Goal: Task Accomplishment & Management: Use online tool/utility

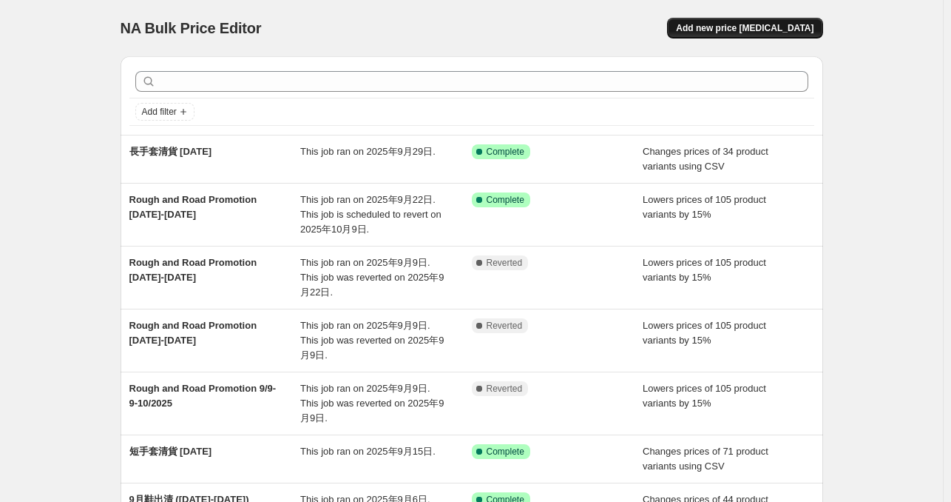
click at [746, 30] on span "Add new price [MEDICAL_DATA]" at bounding box center [745, 28] width 138 height 12
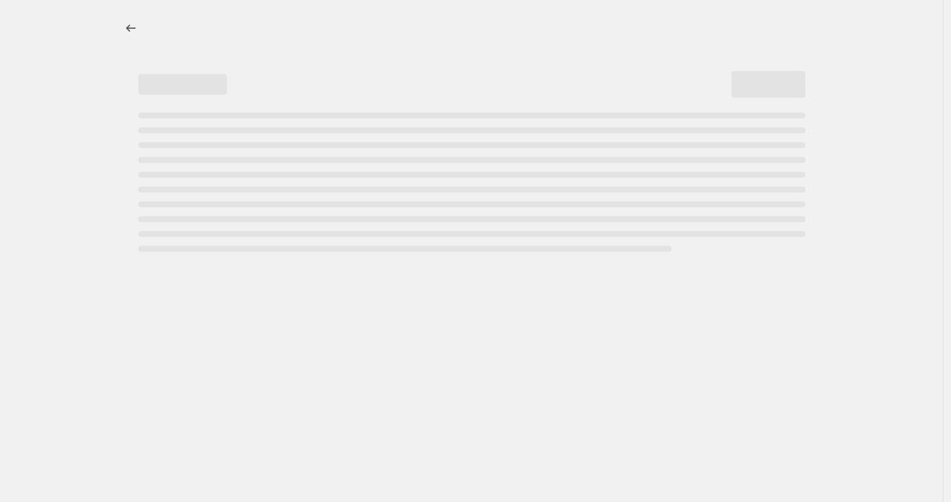
select select "percentage"
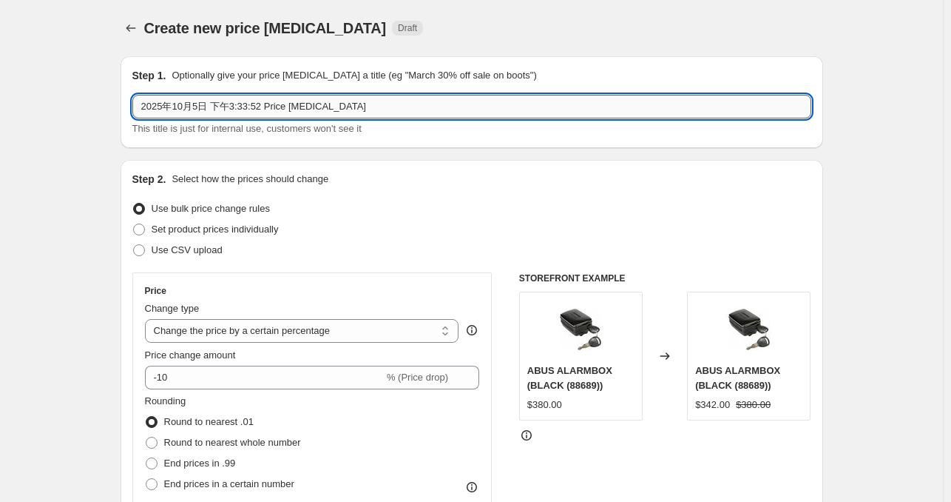
click at [288, 110] on input "2025年10月5日 下午3:33:52 Price [MEDICAL_DATA]" at bounding box center [471, 107] width 679 height 24
type input "Quadlock"
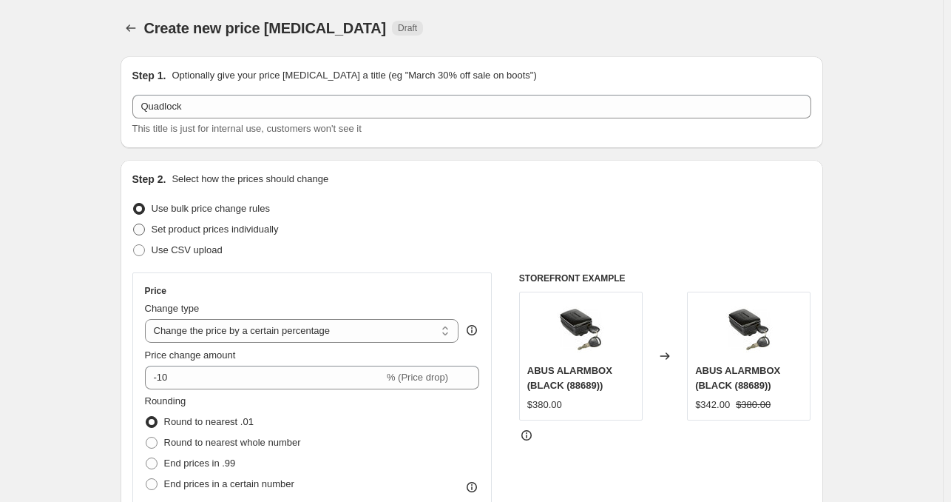
click at [141, 237] on label "Set product prices individually" at bounding box center [205, 229] width 146 height 21
click at [134, 224] on input "Set product prices individually" at bounding box center [133, 223] width 1 height 1
radio input "true"
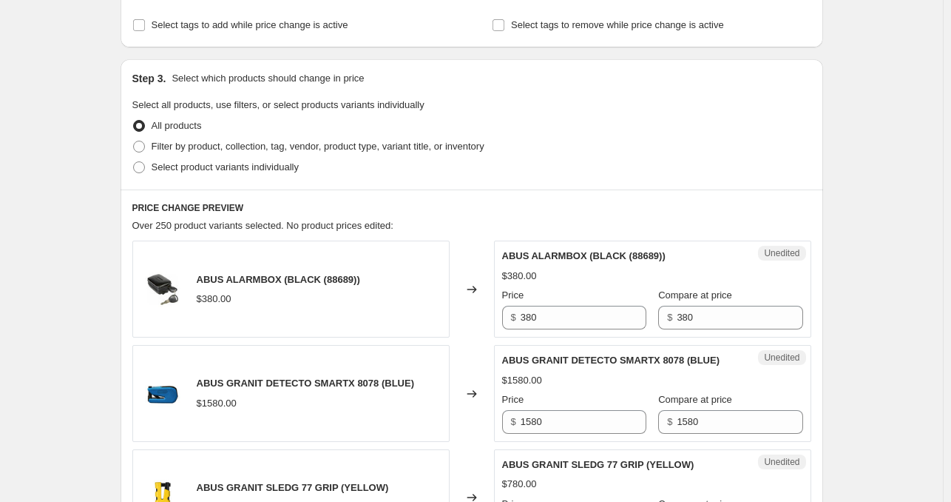
scroll to position [337, 0]
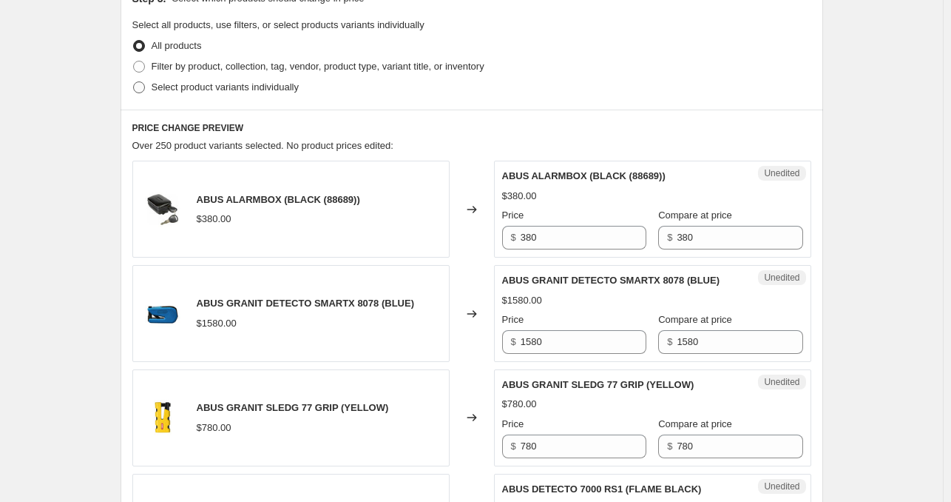
click at [146, 89] on span at bounding box center [138, 87] width 13 height 13
click at [134, 82] on input "Select product variants individually" at bounding box center [133, 81] width 1 height 1
radio input "true"
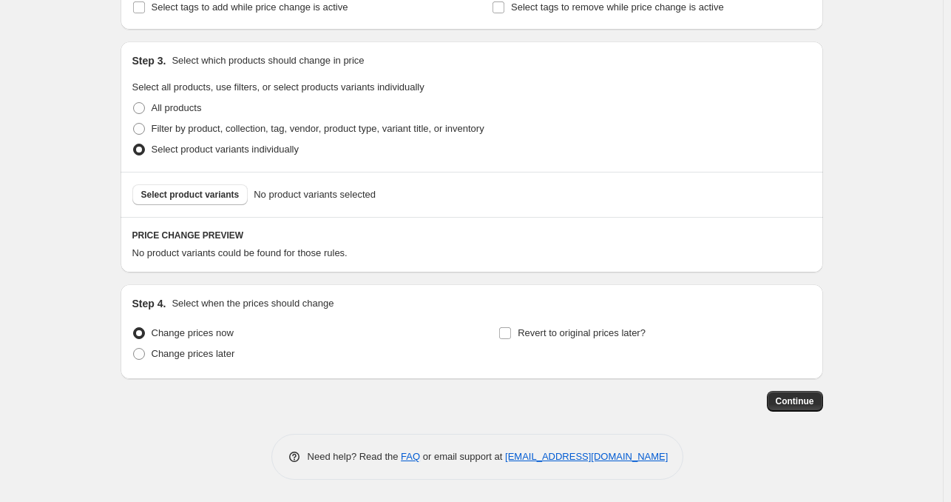
scroll to position [274, 0]
click at [187, 196] on span "Select product variants" at bounding box center [190, 195] width 98 height 12
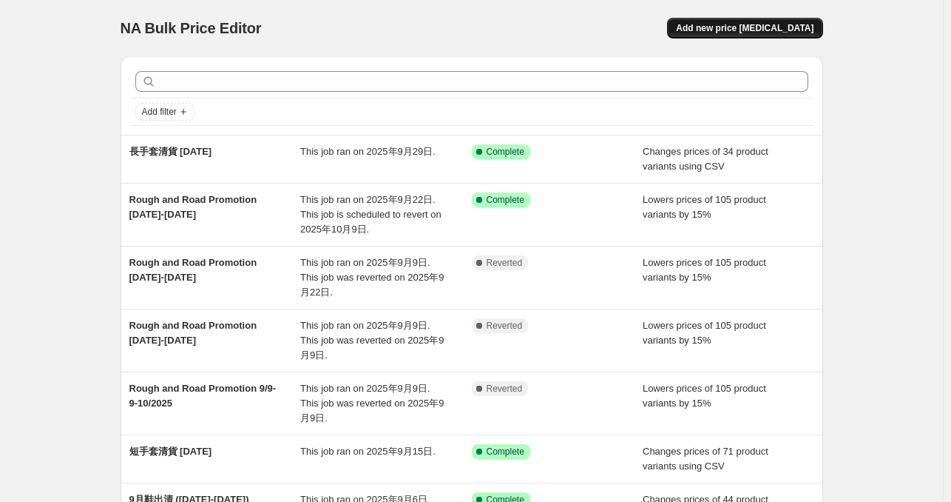
click at [763, 26] on span "Add new price [MEDICAL_DATA]" at bounding box center [745, 28] width 138 height 12
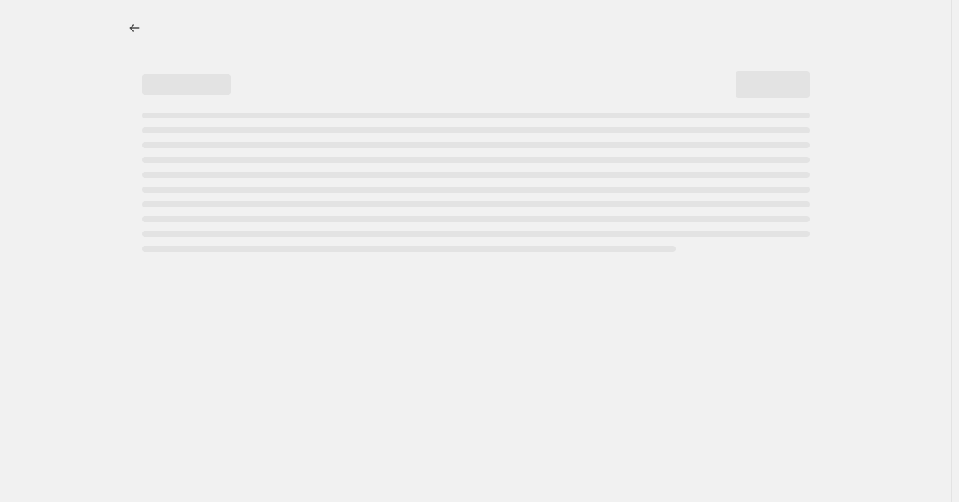
select select "percentage"
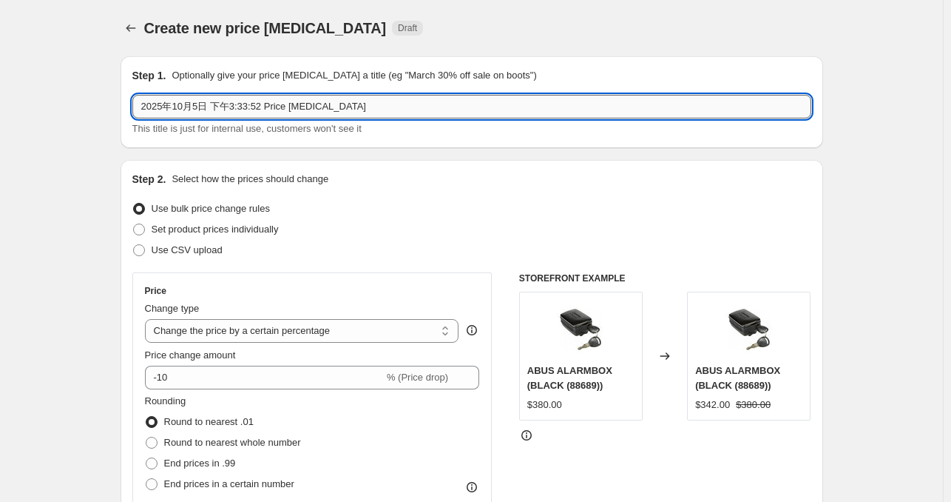
click at [498, 109] on input "2025年10月5日 下午3:33:52 Price [MEDICAL_DATA]" at bounding box center [471, 107] width 679 height 24
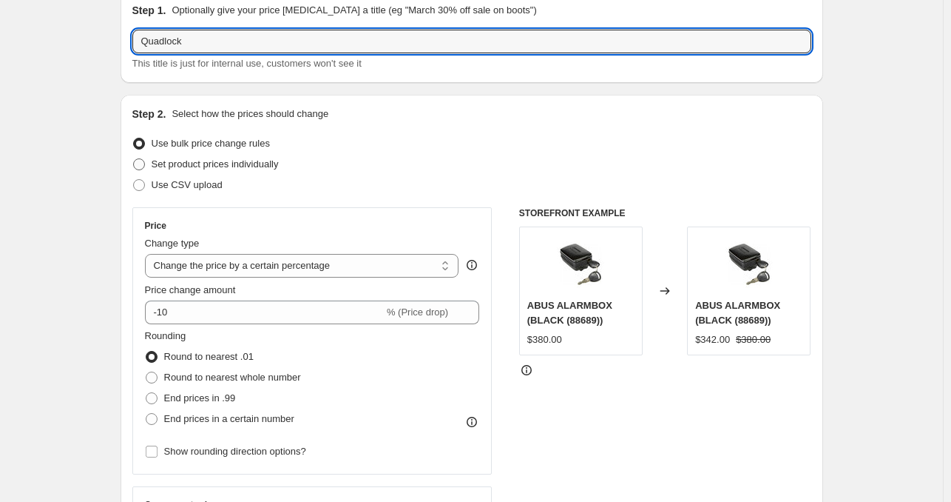
type input "Quadlock"
click at [145, 164] on span at bounding box center [139, 164] width 12 height 12
click at [134, 159] on input "Set product prices individually" at bounding box center [133, 158] width 1 height 1
radio input "true"
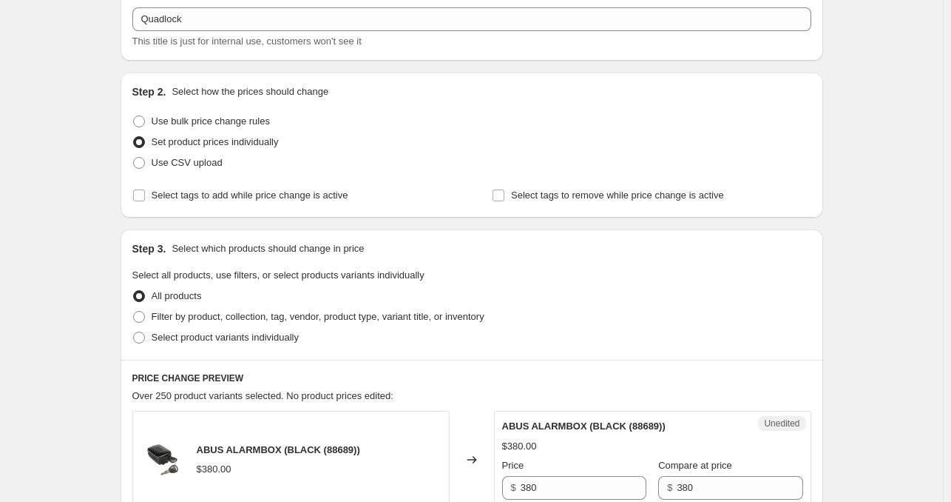
scroll to position [225, 0]
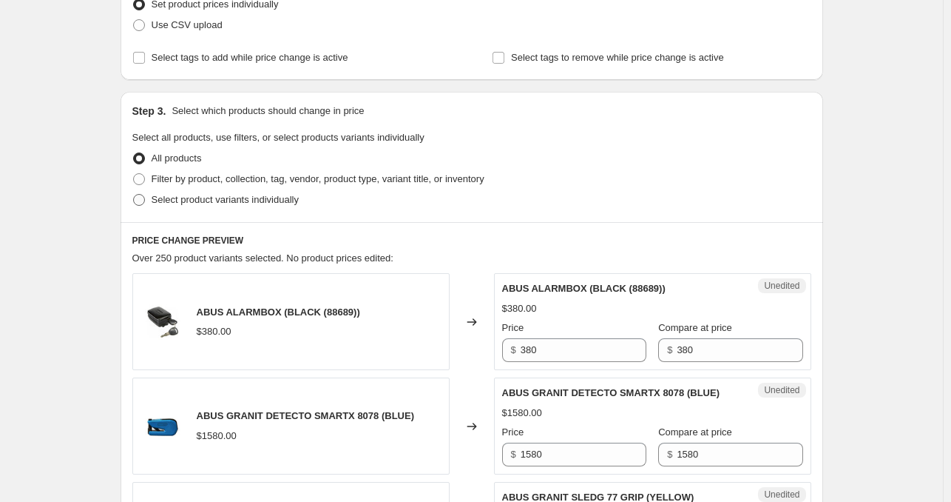
click at [152, 200] on label "Select product variants individually" at bounding box center [215, 199] width 166 height 21
click at [134, 195] on input "Select product variants individually" at bounding box center [133, 194] width 1 height 1
radio input "true"
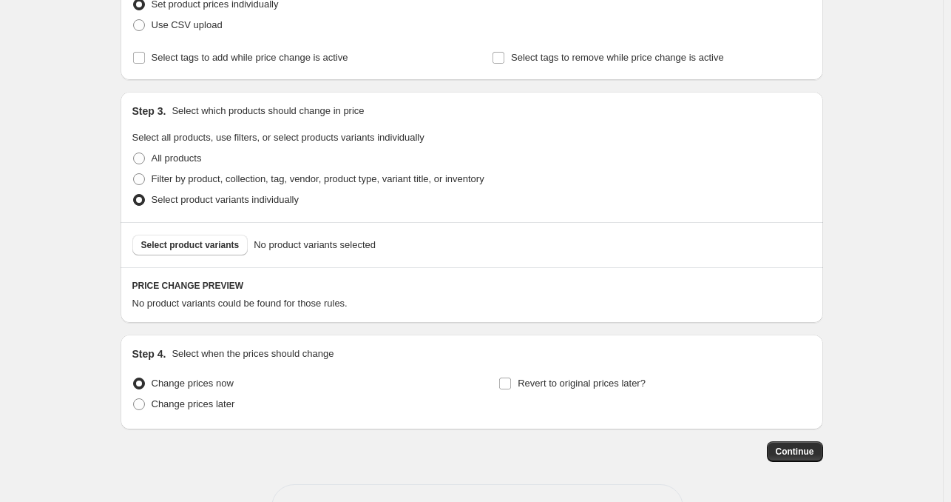
click at [152, 200] on label "Select product variants individually" at bounding box center [215, 199] width 166 height 21
click at [134, 195] on input "Select product variants individually" at bounding box center [133, 194] width 1 height 1
click at [84, 283] on div "Create new price [MEDICAL_DATA]. This page is ready Create new price [MEDICAL_D…" at bounding box center [471, 163] width 943 height 777
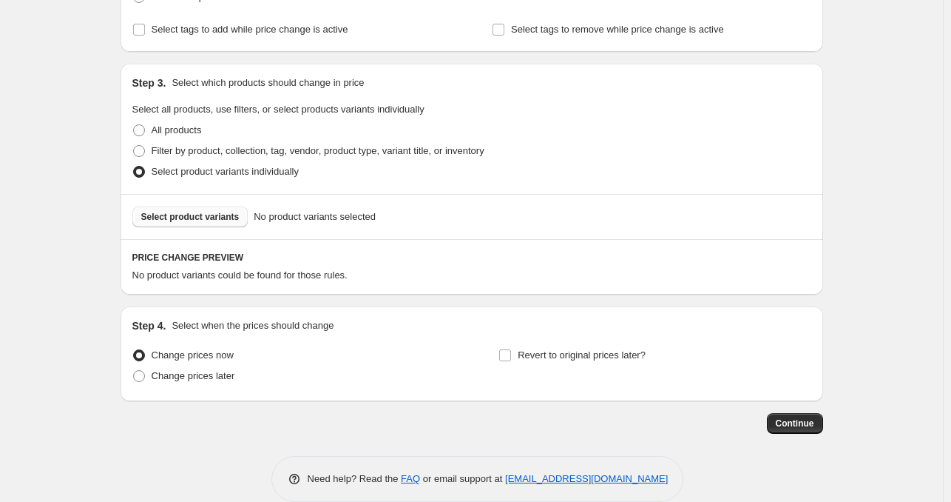
click at [209, 223] on button "Select product variants" at bounding box center [190, 216] width 116 height 21
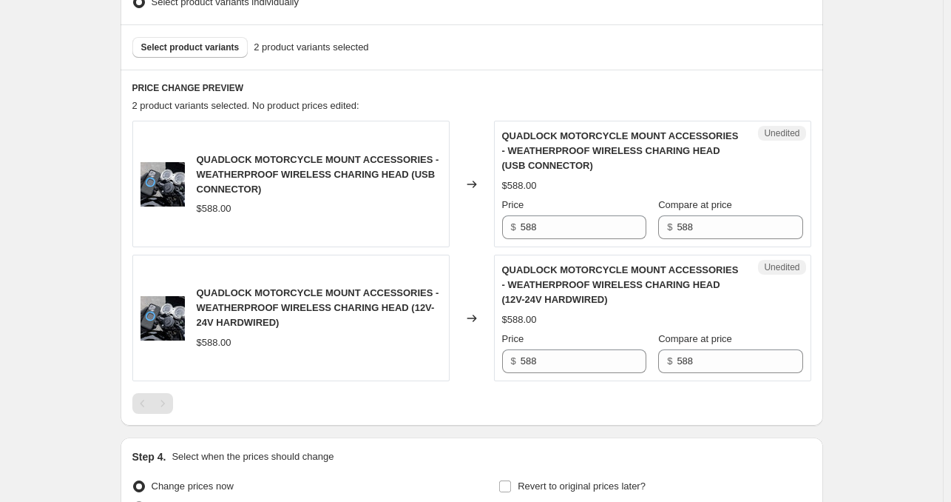
scroll to position [422, 0]
click at [205, 52] on span "Select product variants" at bounding box center [190, 48] width 98 height 12
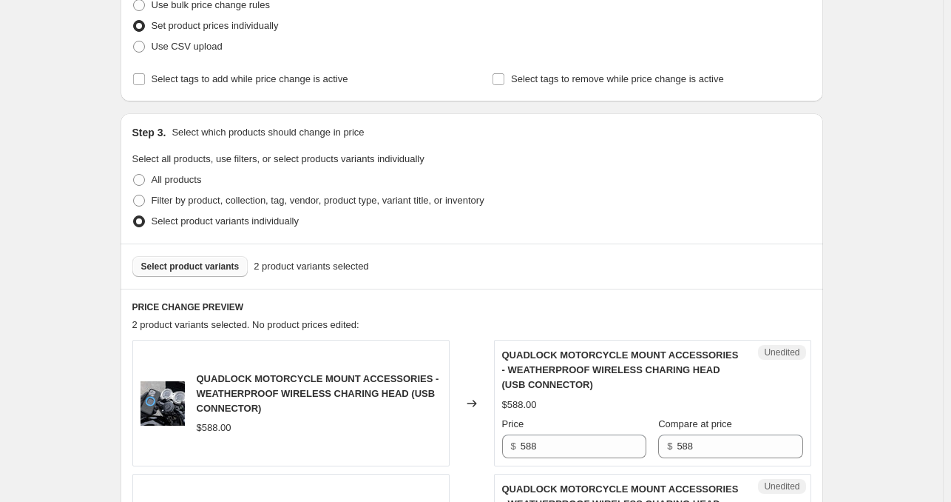
click at [212, 266] on span "Select product variants" at bounding box center [190, 266] width 98 height 12
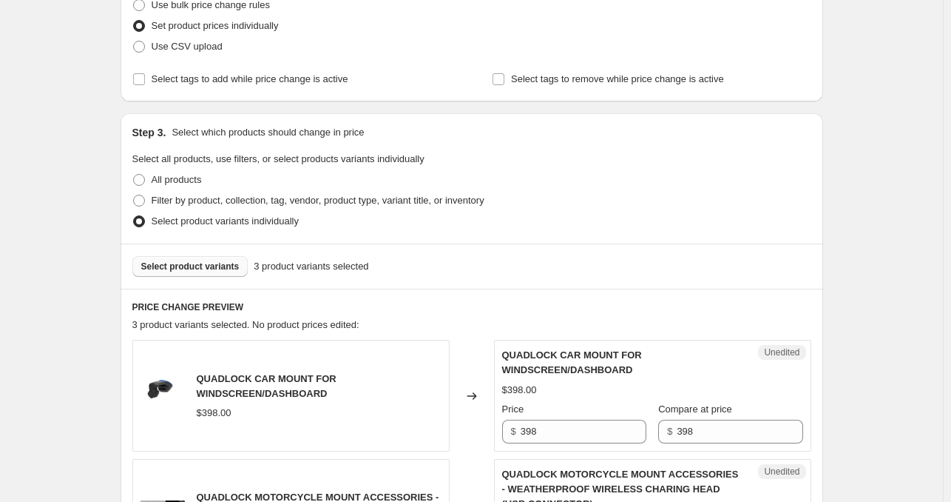
click at [225, 268] on span "Select product variants" at bounding box center [190, 266] width 98 height 12
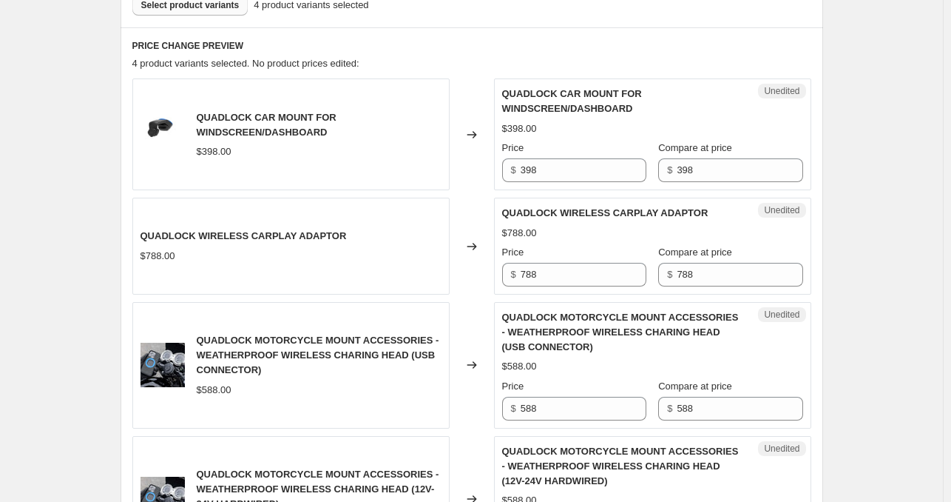
scroll to position [462, 0]
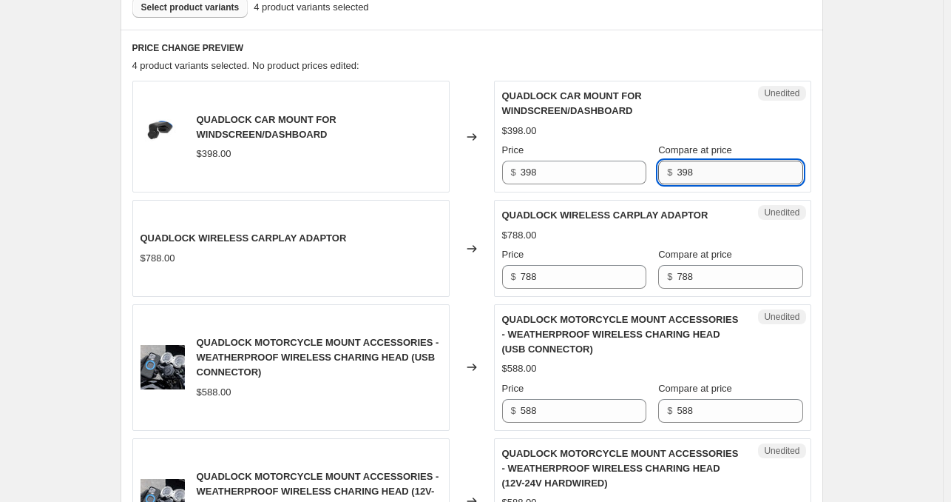
click at [719, 171] on input "398" at bounding box center [740, 173] width 126 height 24
click at [562, 172] on input "398" at bounding box center [584, 173] width 126 height 24
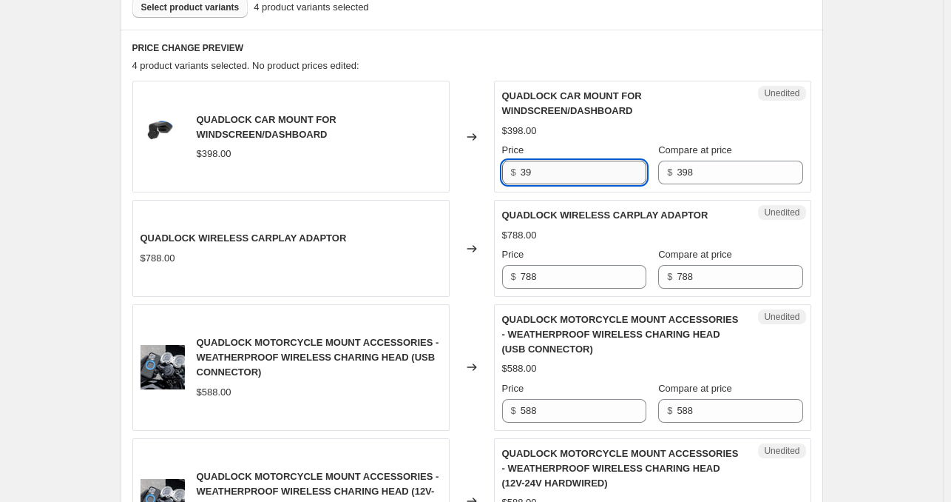
type input "3"
type input "268"
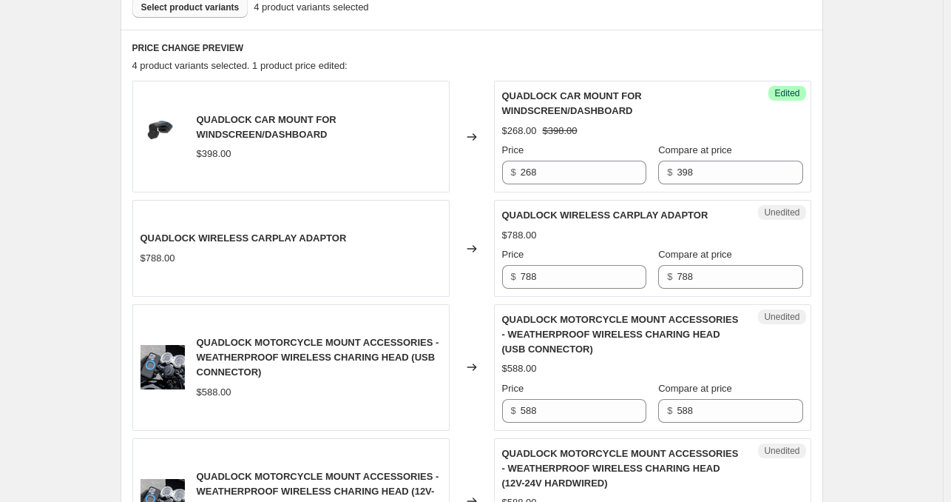
click at [879, 195] on div "Create new price [MEDICAL_DATA]. This page is ready Create new price [MEDICAL_D…" at bounding box center [471, 188] width 943 height 1300
click at [564, 278] on input "788" at bounding box center [584, 277] width 126 height 24
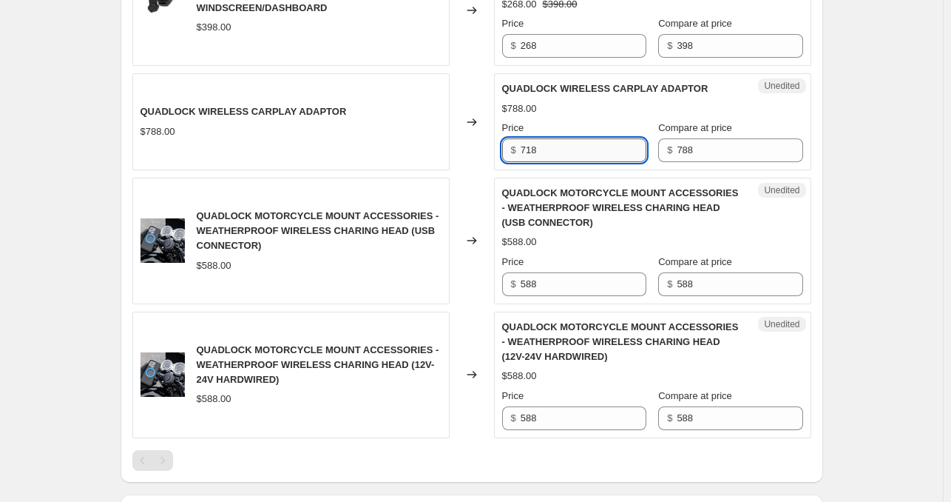
scroll to position [589, 0]
type input "718"
click at [574, 283] on input "588" at bounding box center [584, 284] width 126 height 24
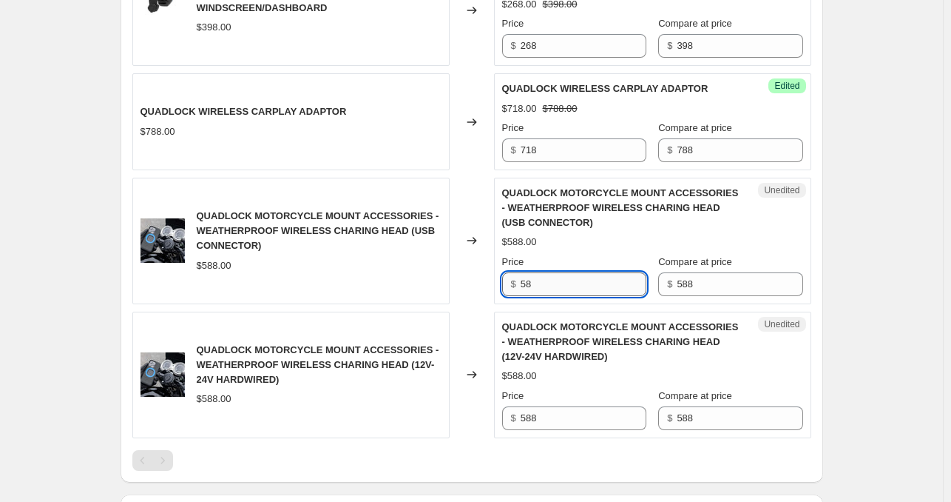
type input "5"
type input "438"
click at [566, 415] on input "588" at bounding box center [584, 418] width 126 height 24
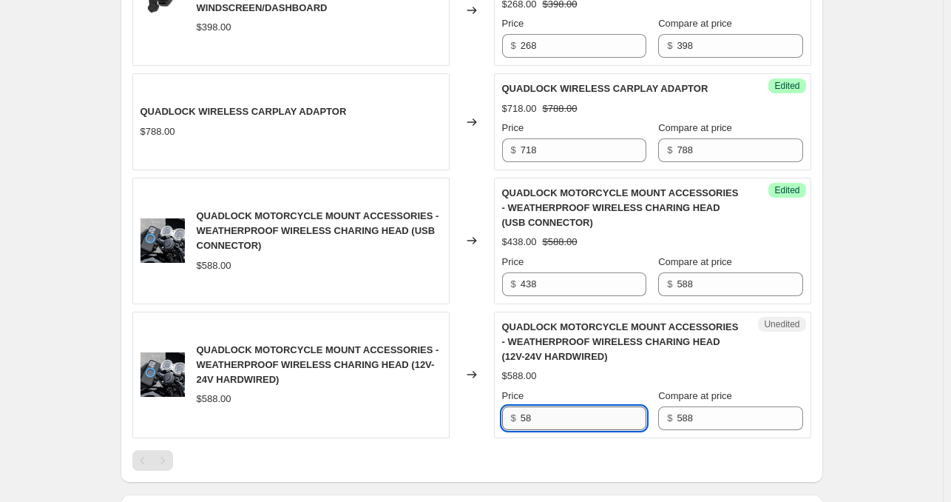
type input "5"
type input "438"
click at [867, 301] on div "Create new price [MEDICAL_DATA]. This page is ready Create new price [MEDICAL_D…" at bounding box center [471, 61] width 943 height 1300
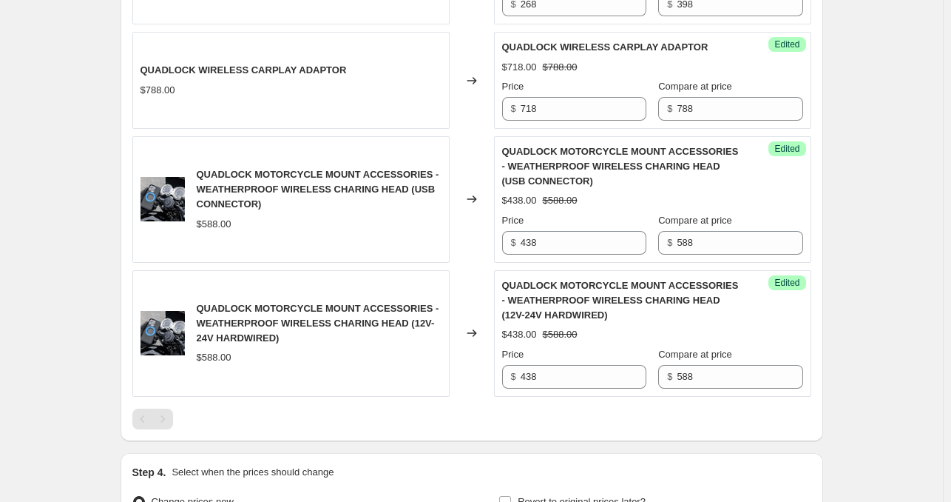
scroll to position [796, 0]
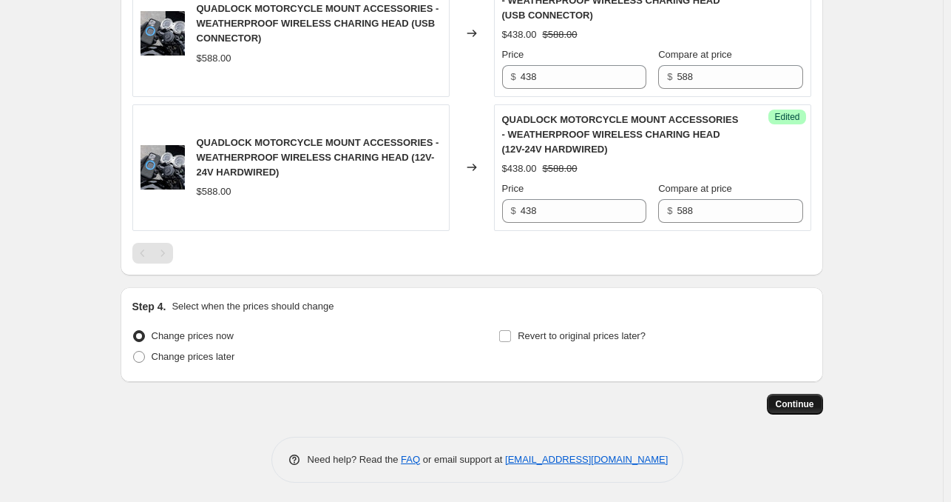
click at [800, 409] on button "Continue" at bounding box center [795, 404] width 56 height 21
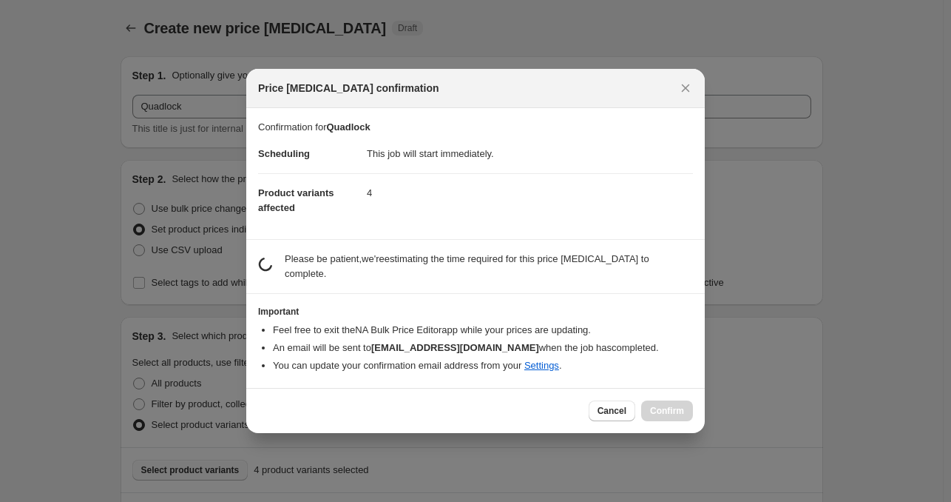
scroll to position [0, 0]
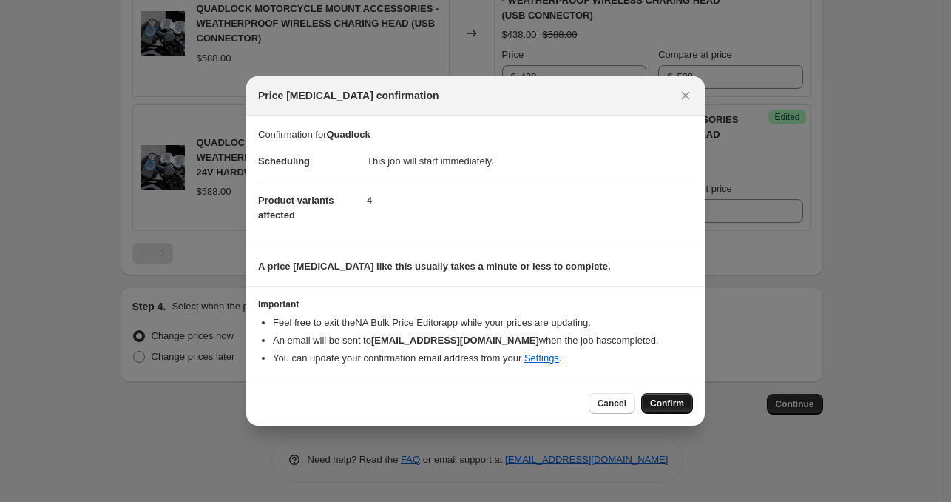
click at [667, 403] on span "Confirm" at bounding box center [667, 403] width 34 height 12
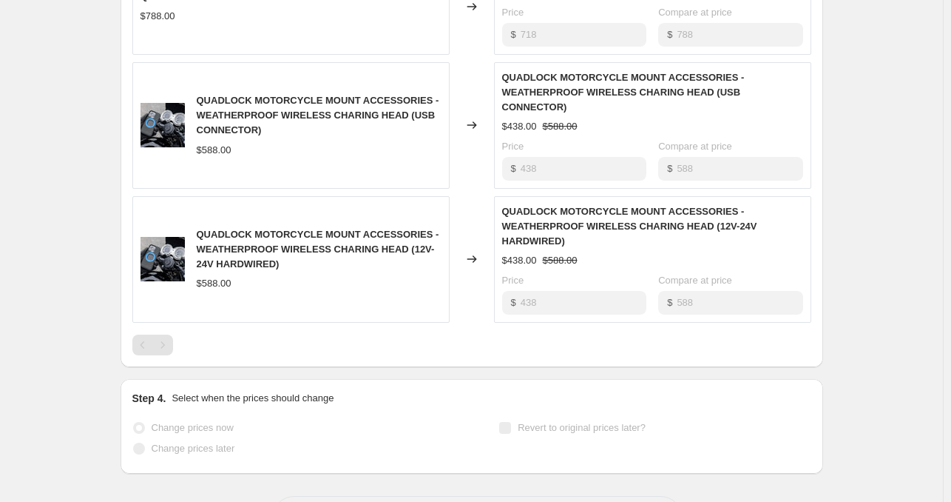
scroll to position [834, 0]
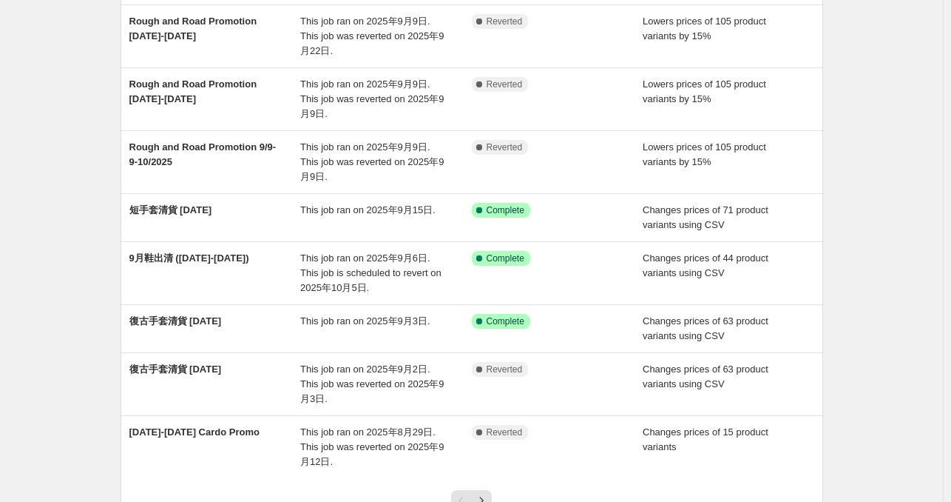
scroll to position [317, 0]
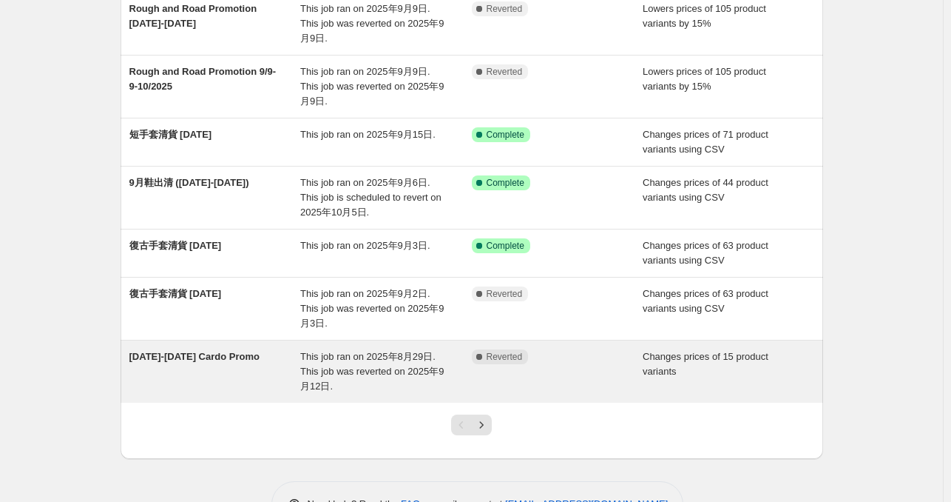
click at [208, 349] on div "[DATE]-[DATE] Cardo Promo" at bounding box center [215, 371] width 172 height 44
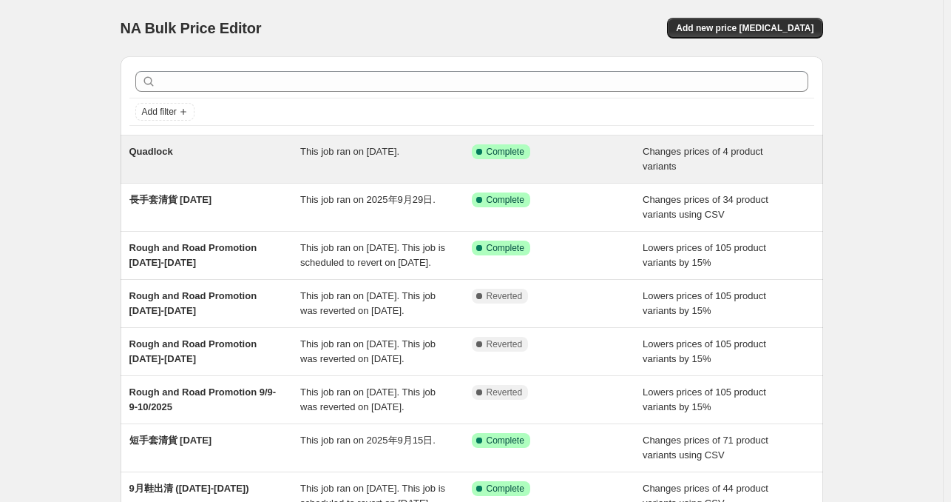
click at [173, 151] on span "Quadlock" at bounding box center [151, 151] width 44 height 11
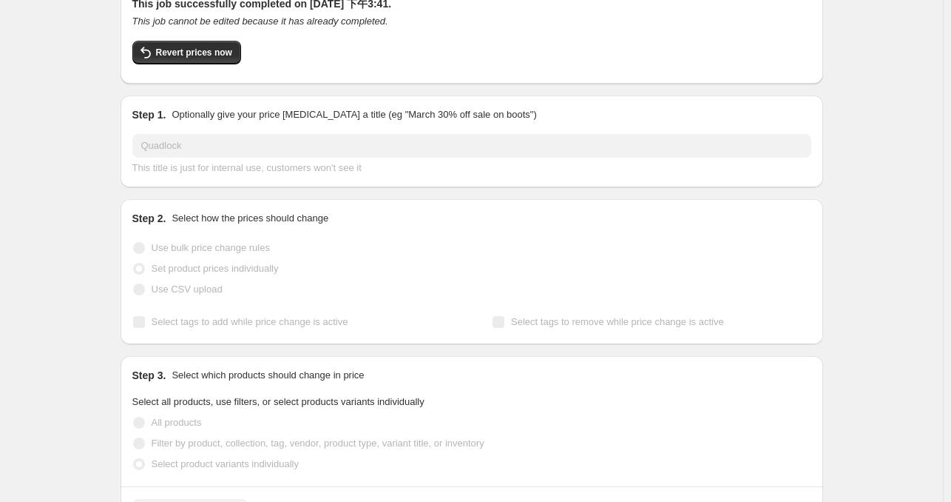
scroll to position [87, 0]
